Goal: Navigation & Orientation: Find specific page/section

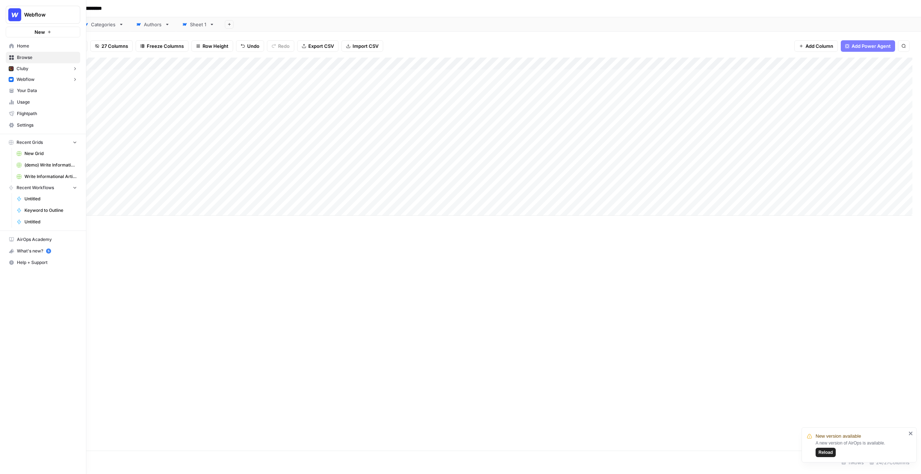
click at [59, 79] on button "Webflow" at bounding box center [43, 79] width 74 height 11
click at [43, 95] on link "Insights" at bounding box center [47, 91] width 68 height 12
click at [32, 71] on button "Cluby" at bounding box center [43, 68] width 74 height 11
click at [35, 81] on span "Insights" at bounding box center [50, 80] width 53 height 6
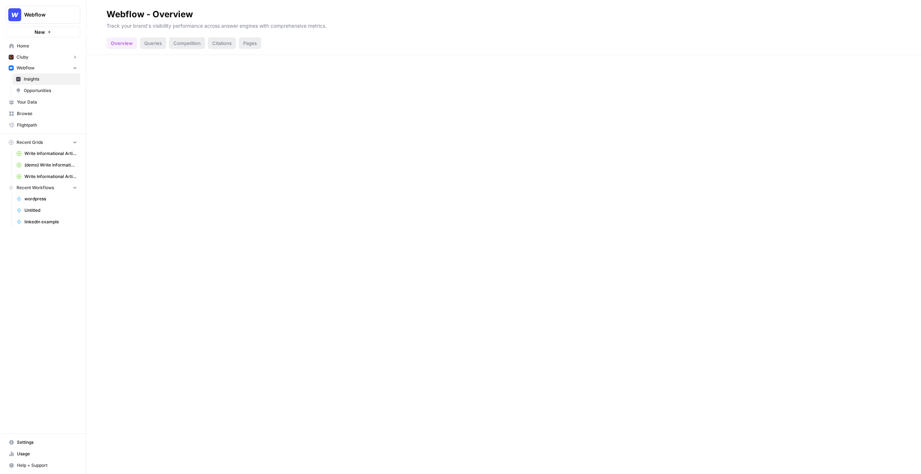
click at [47, 82] on span "Insights" at bounding box center [50, 79] width 53 height 6
click at [148, 45] on div "Queries" at bounding box center [153, 43] width 26 height 12
click at [53, 90] on span "Opportunities" at bounding box center [50, 90] width 53 height 6
click at [51, 83] on link "Insights" at bounding box center [47, 79] width 68 height 12
click at [55, 94] on link "Opportunities" at bounding box center [47, 91] width 68 height 12
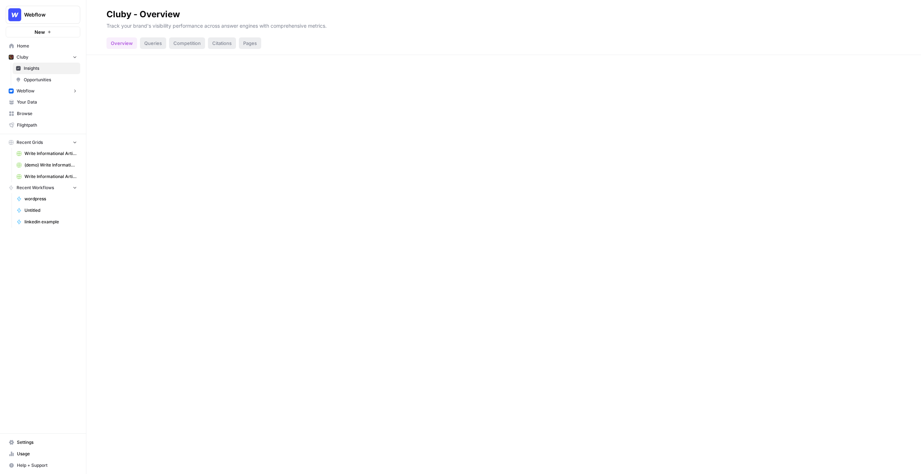
click at [154, 43] on div "Queries" at bounding box center [153, 43] width 26 height 12
click at [51, 76] on link "Opportunities" at bounding box center [47, 80] width 68 height 12
